Goal: Task Accomplishment & Management: Manage account settings

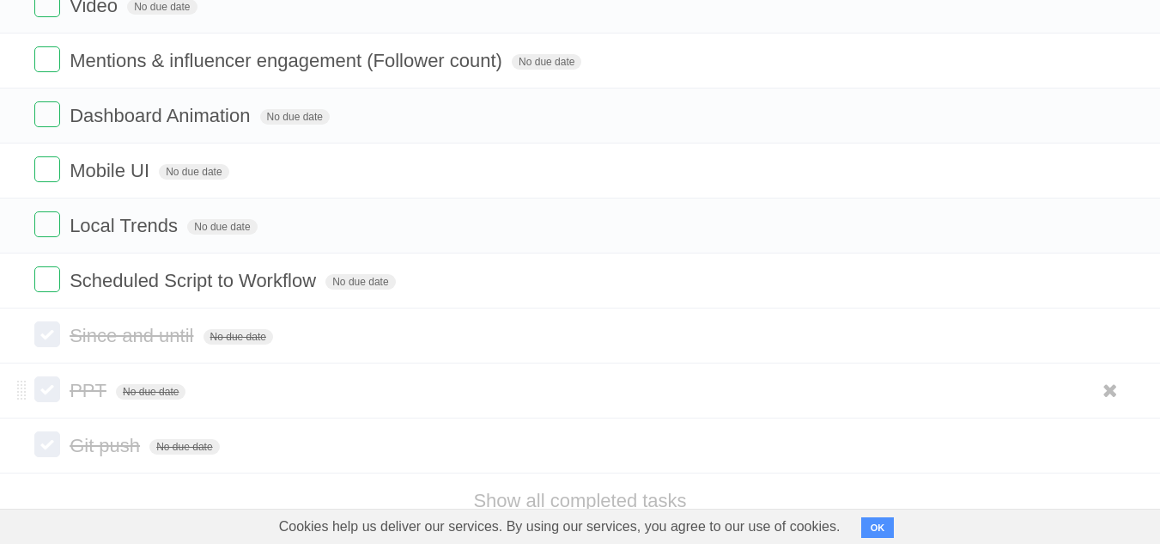
scroll to position [1088, 0]
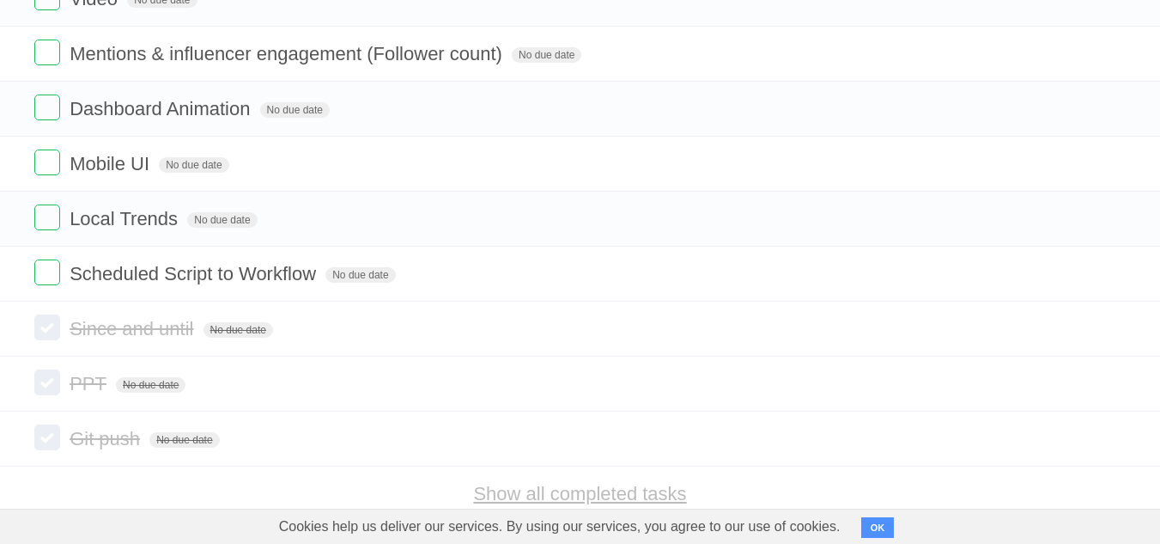
click at [528, 483] on link "Show all completed tasks" at bounding box center [579, 493] width 213 height 21
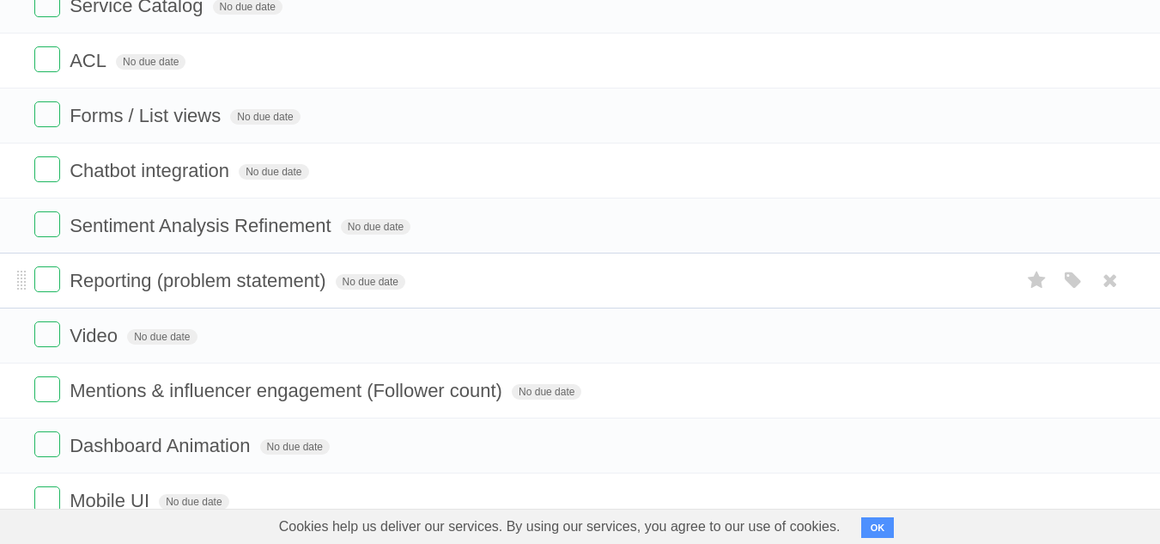
scroll to position [752, 0]
